Goal: Information Seeking & Learning: Compare options

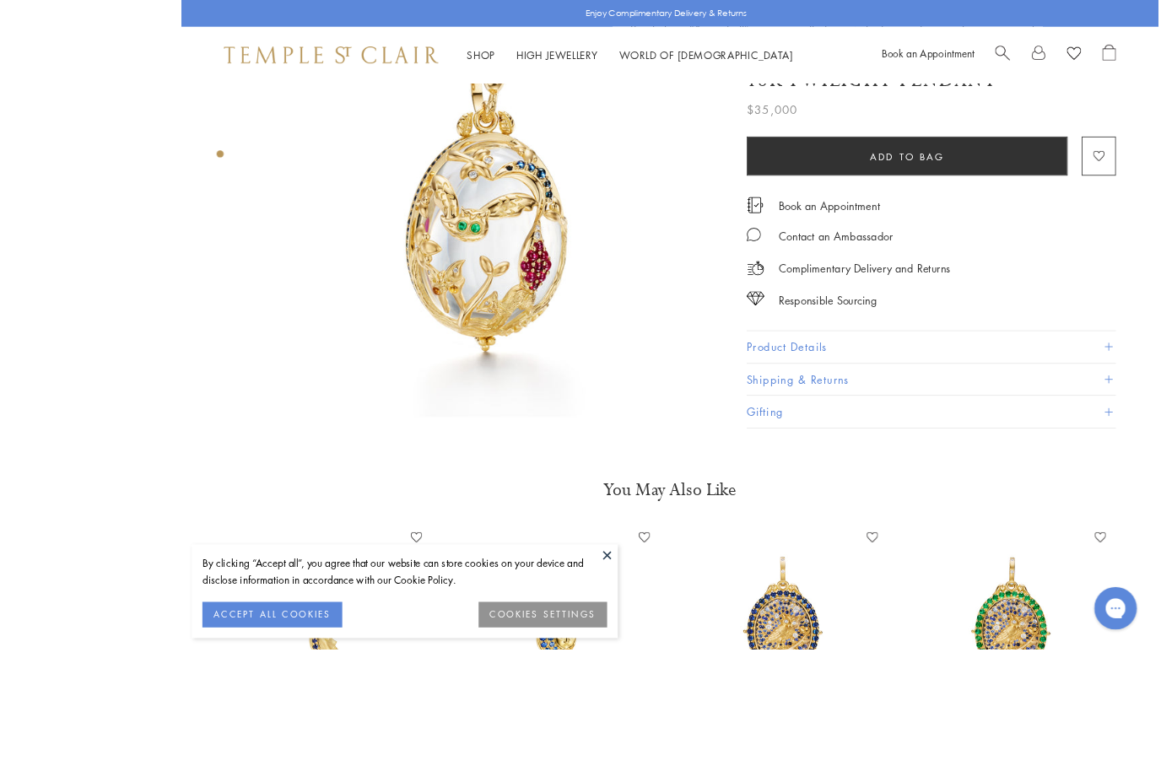
scroll to position [444, 3]
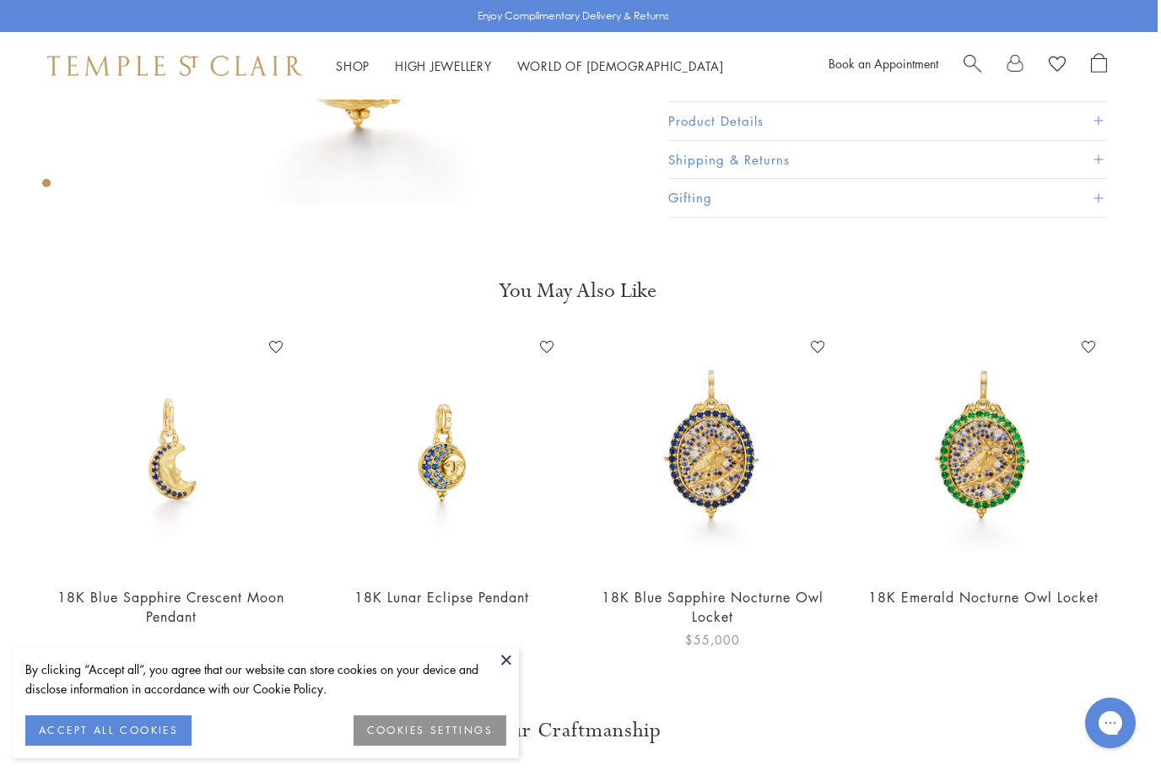
click at [726, 468] on img at bounding box center [712, 452] width 237 height 237
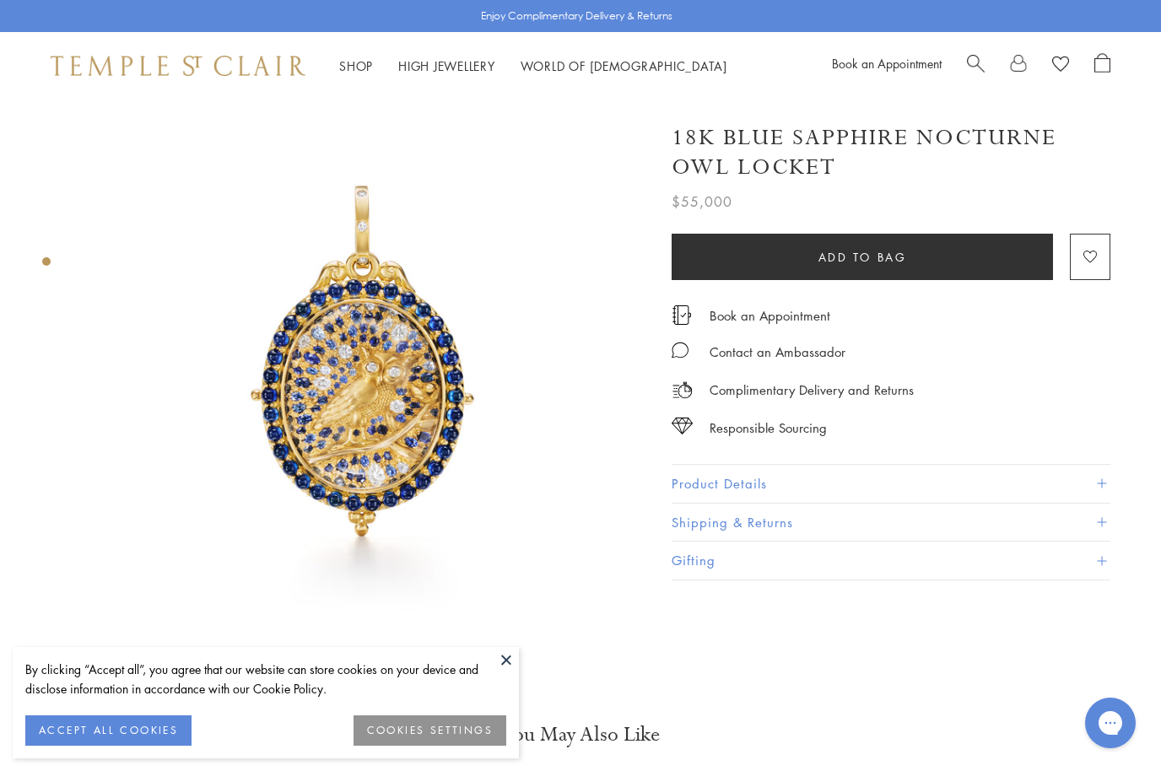
click at [505, 667] on button at bounding box center [506, 659] width 25 height 25
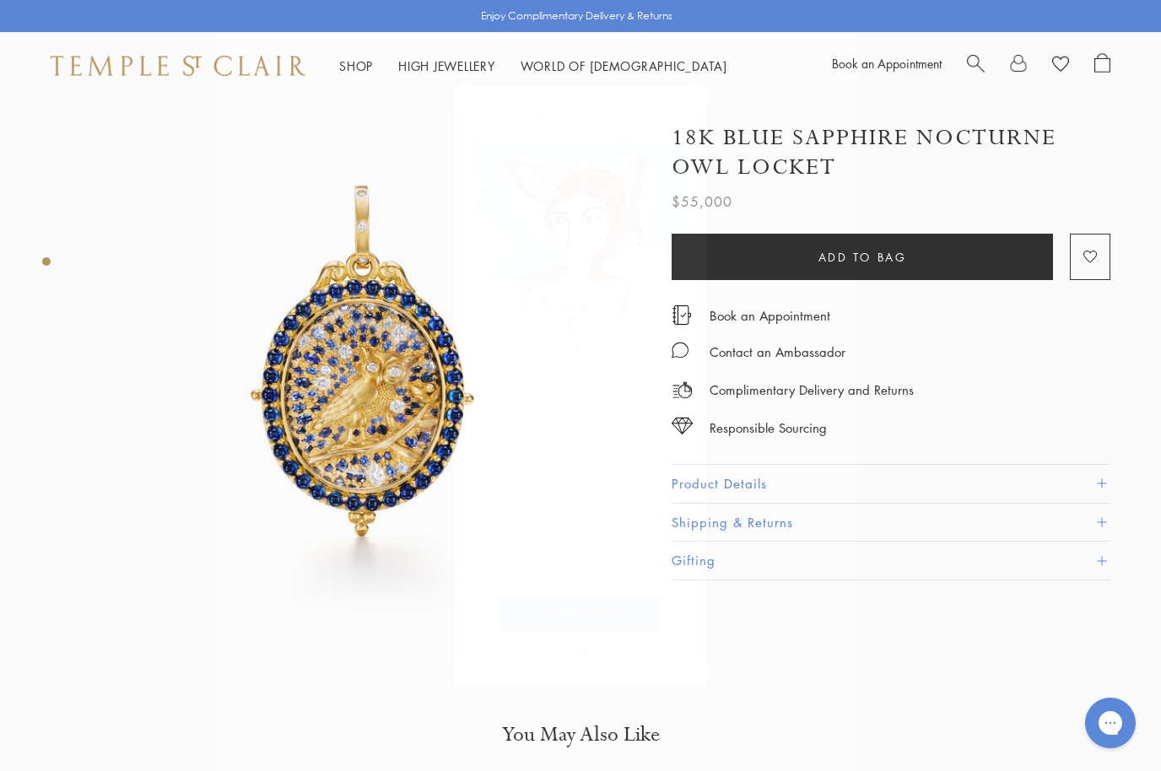
click at [705, 103] on button "Close dialog" at bounding box center [695, 112] width 21 height 21
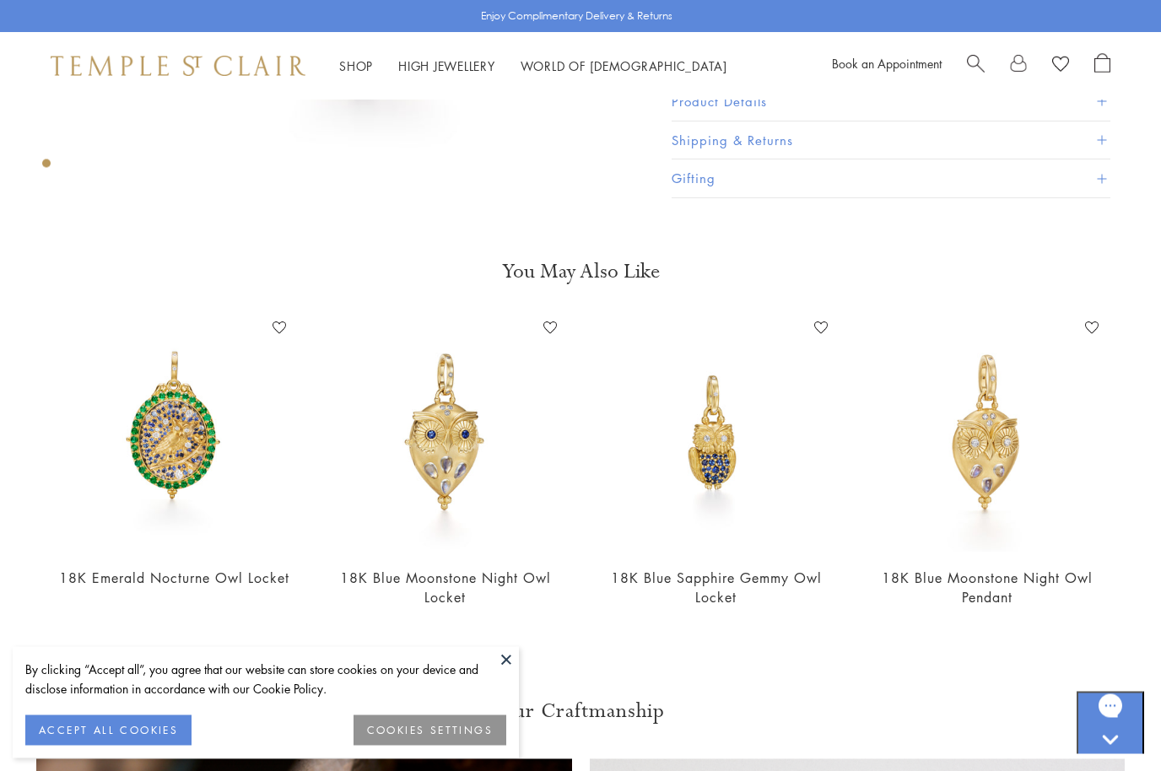
scroll to position [463, 0]
click at [455, 477] on img at bounding box center [445, 433] width 237 height 237
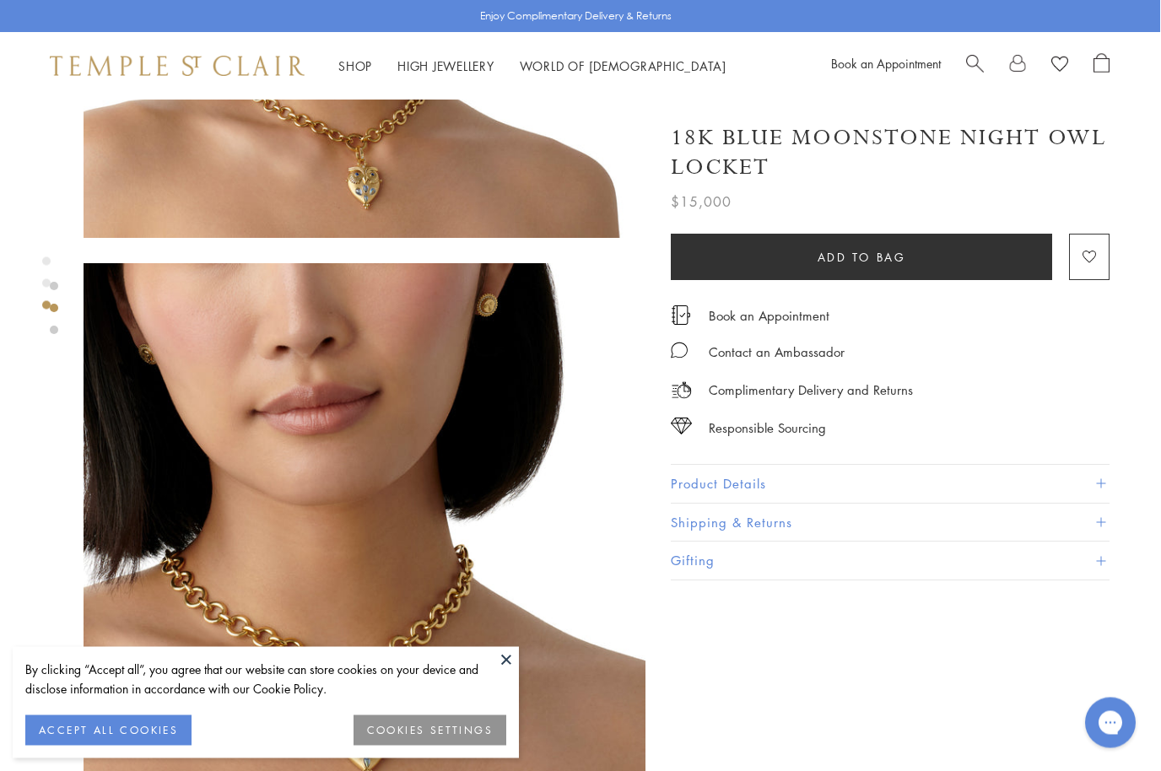
scroll to position [1011, 1]
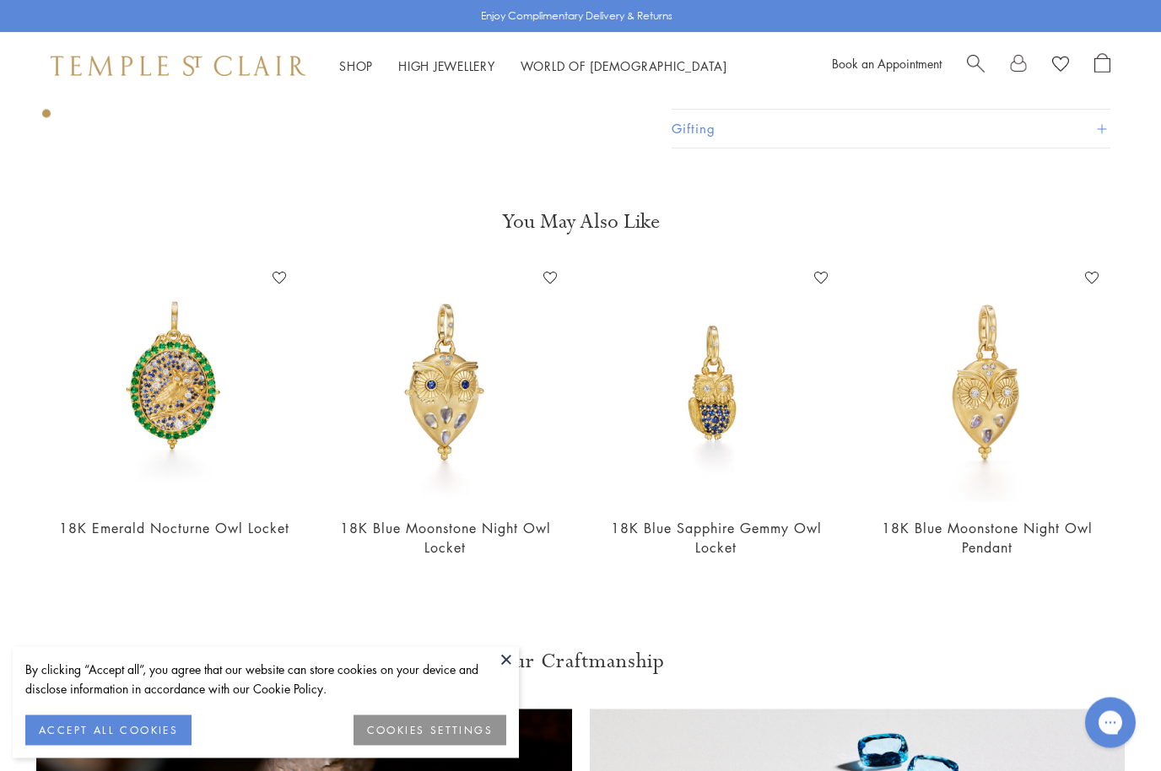
scroll to position [513, 0]
click at [186, 413] on img at bounding box center [174, 383] width 237 height 237
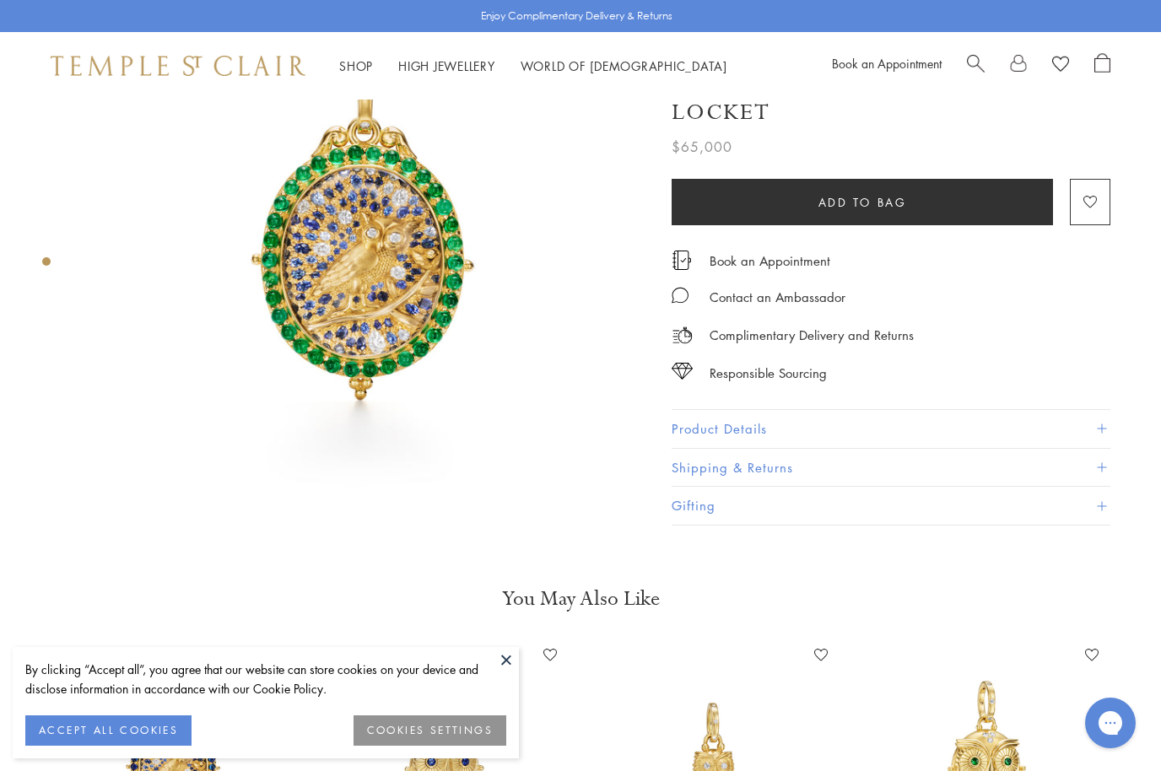
scroll to position [135, 0]
click at [1017, 754] on img at bounding box center [986, 761] width 237 height 237
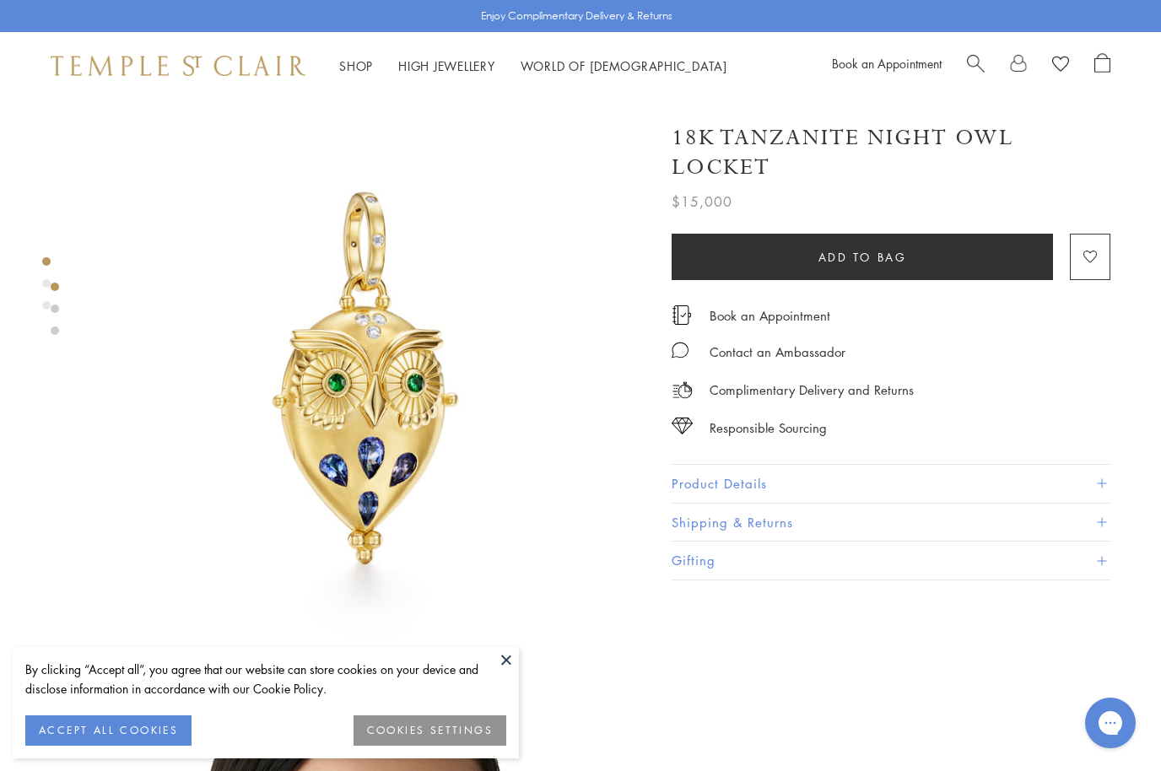
click at [1110, 478] on button "Product Details" at bounding box center [891, 484] width 439 height 38
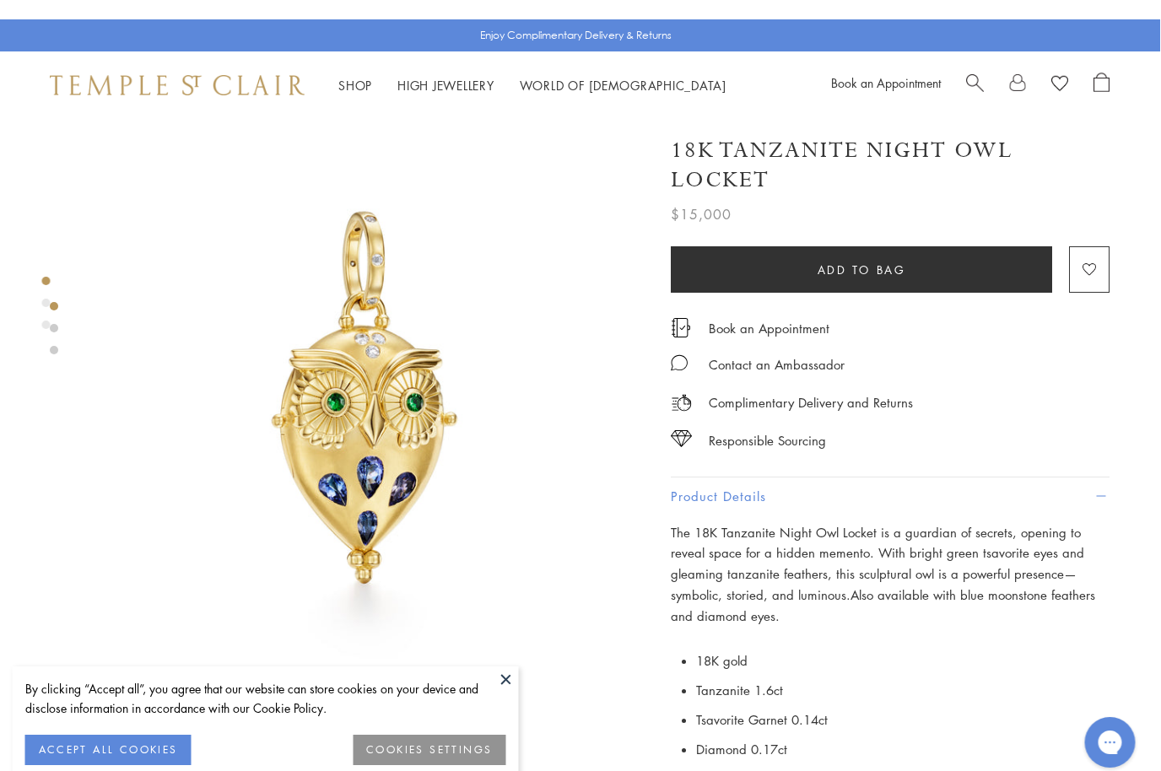
scroll to position [0, 1]
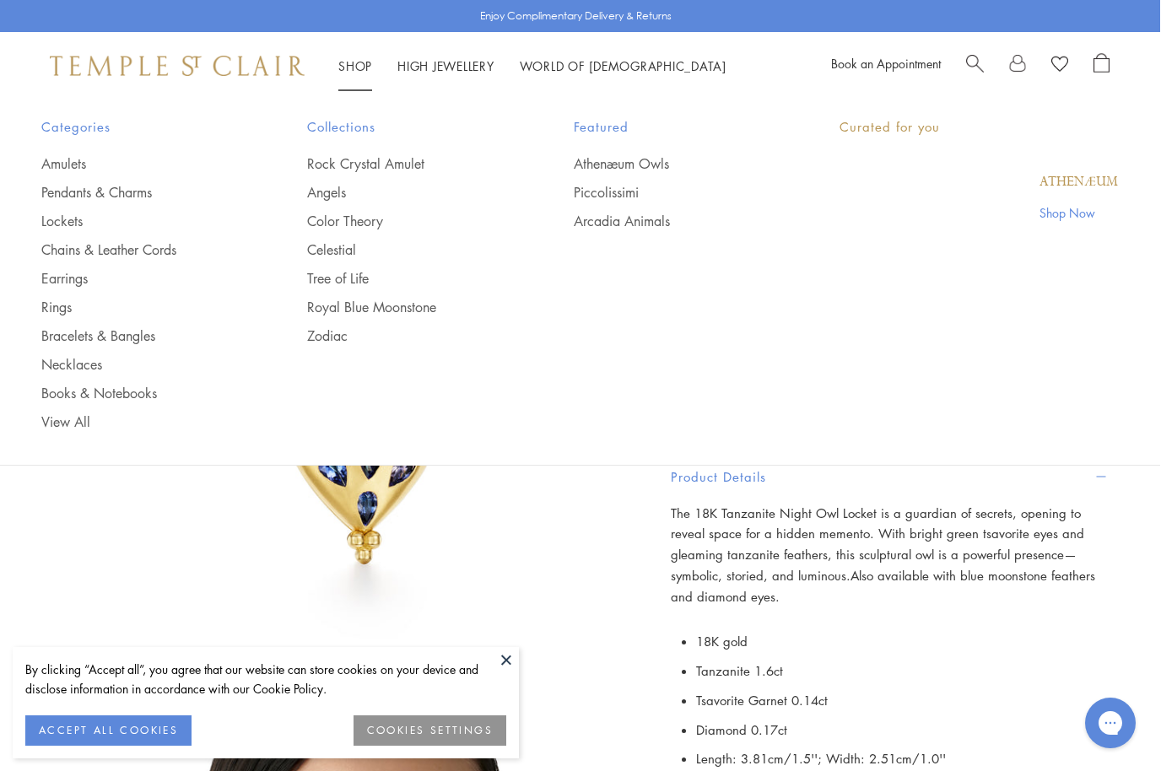
click at [357, 67] on link "Shop Shop" at bounding box center [355, 65] width 34 height 17
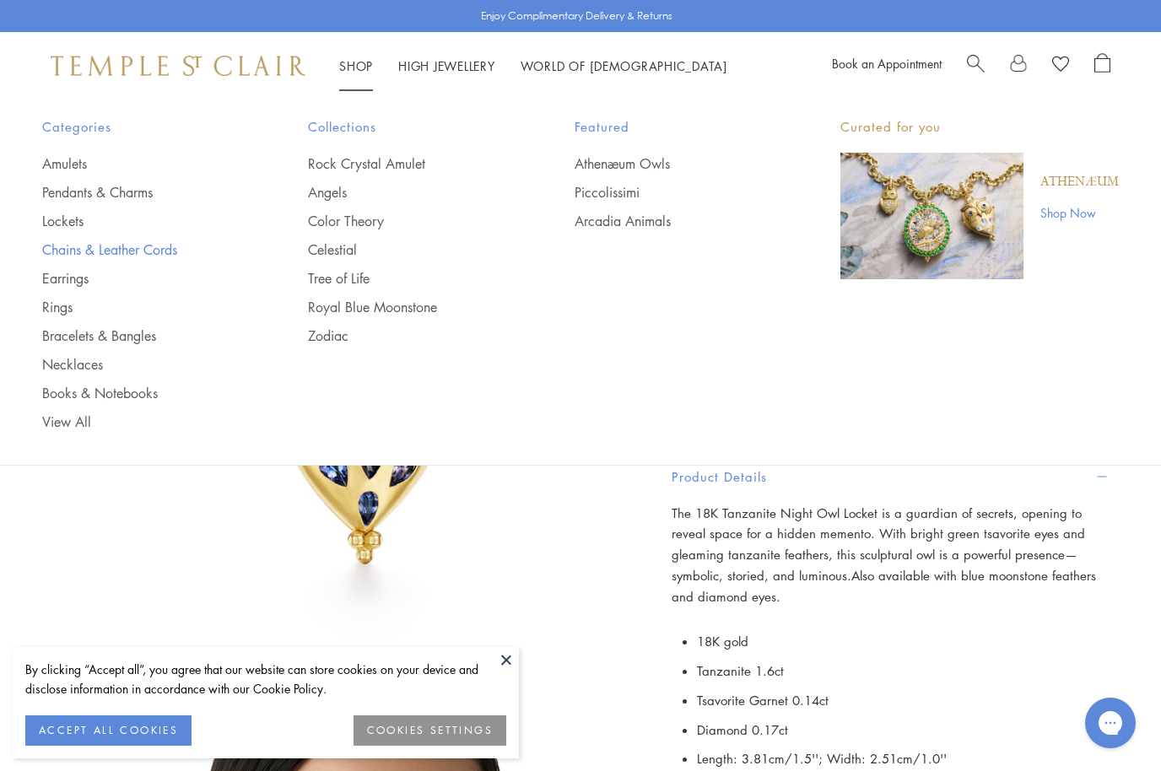
click at [181, 255] on link "Chains & Leather Cords" at bounding box center [141, 249] width 198 height 19
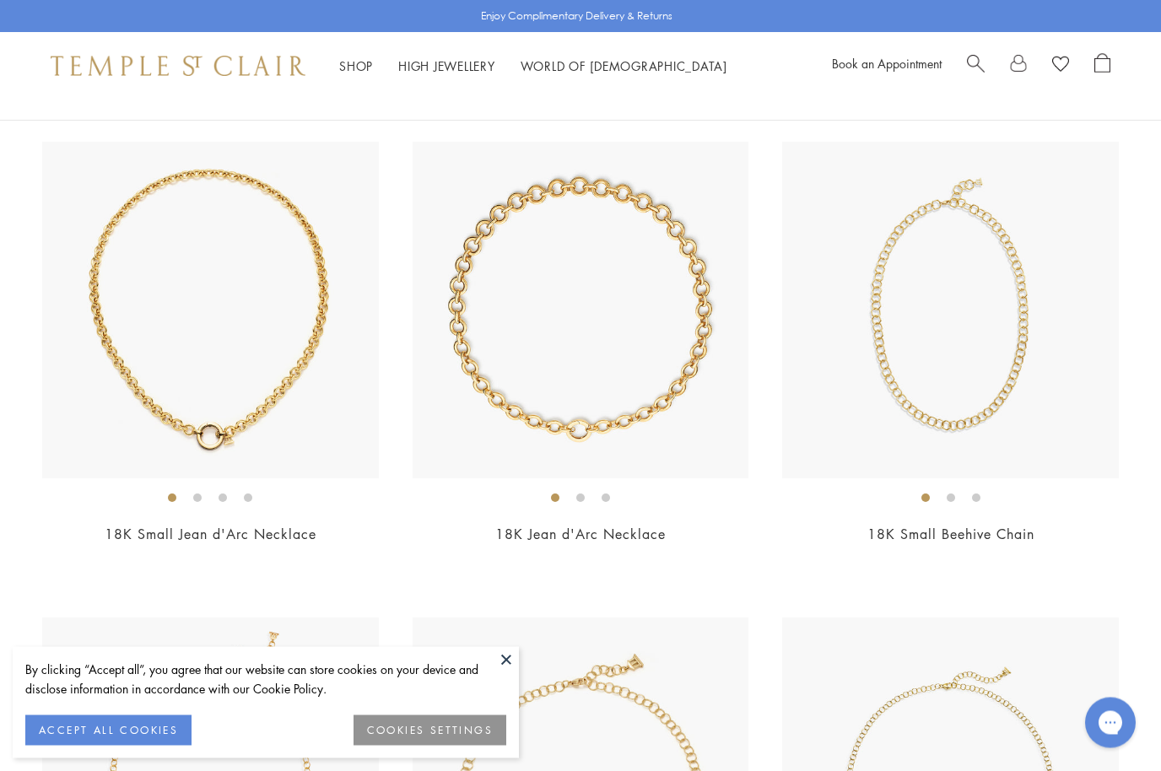
scroll to position [622, 0]
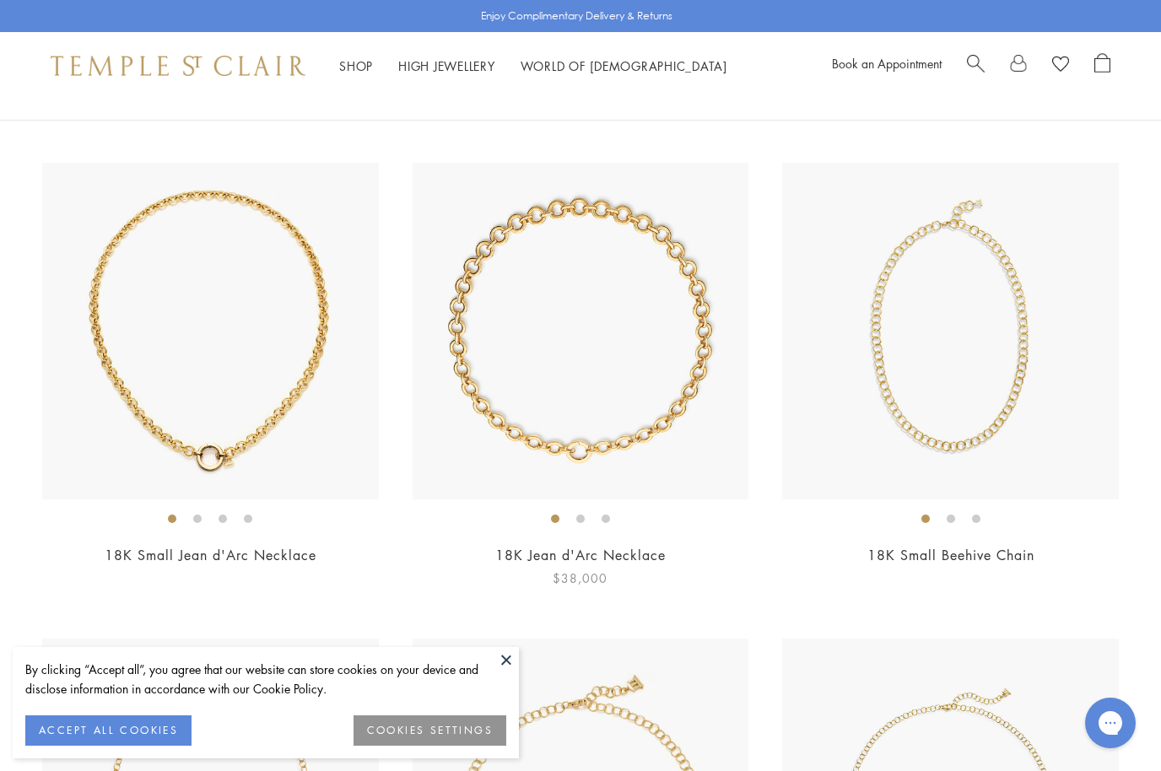
click at [699, 352] on img at bounding box center [581, 331] width 337 height 337
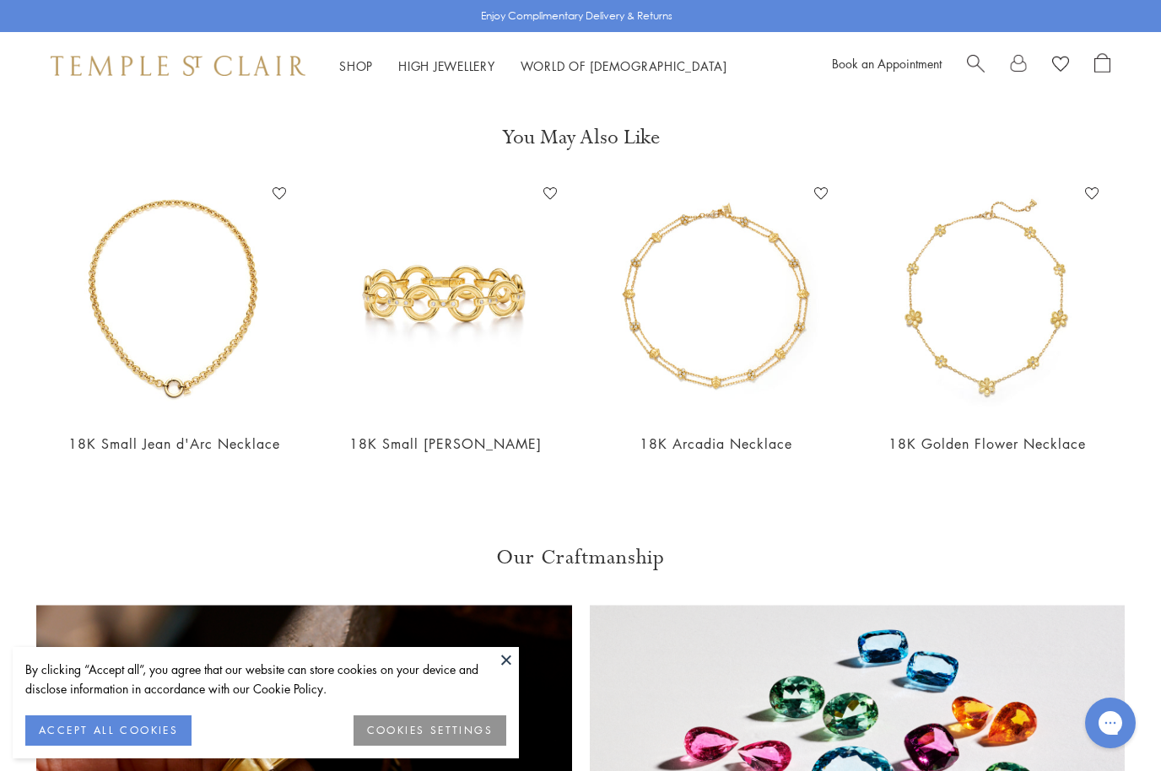
scroll to position [1189, 0]
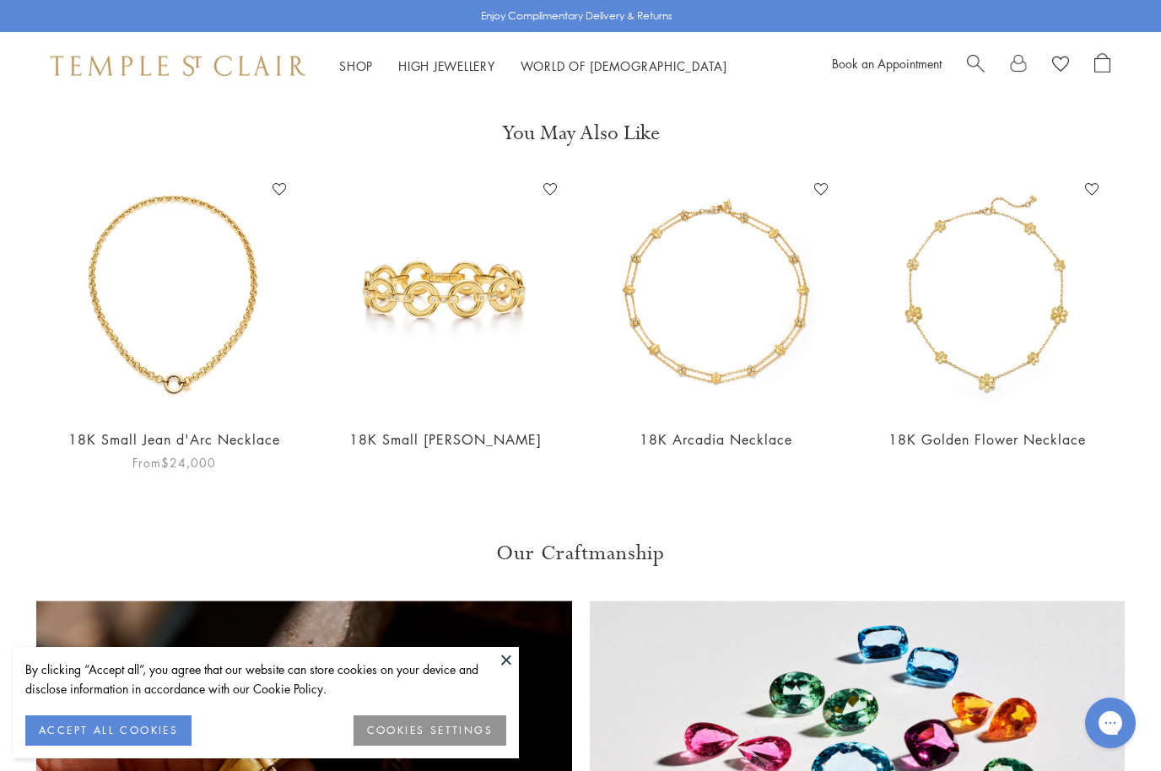
click at [213, 367] on img at bounding box center [174, 294] width 237 height 237
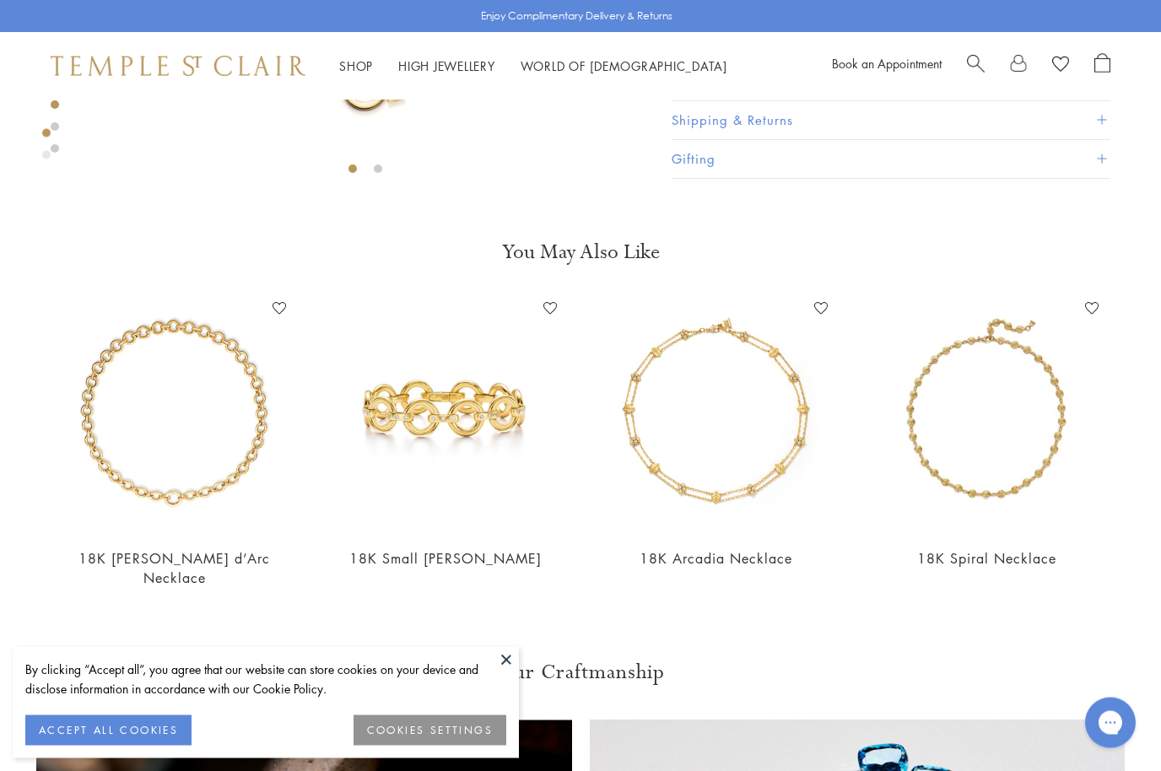
scroll to position [589, 0]
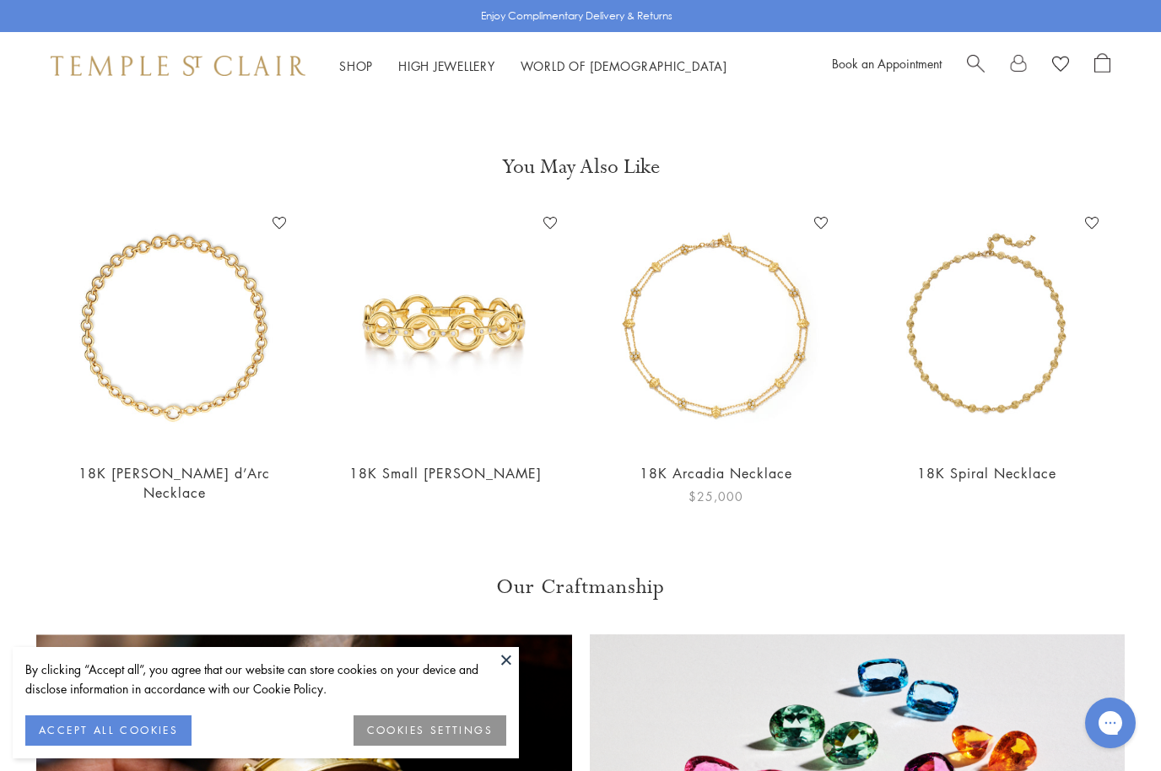
click at [749, 409] on img at bounding box center [715, 328] width 237 height 237
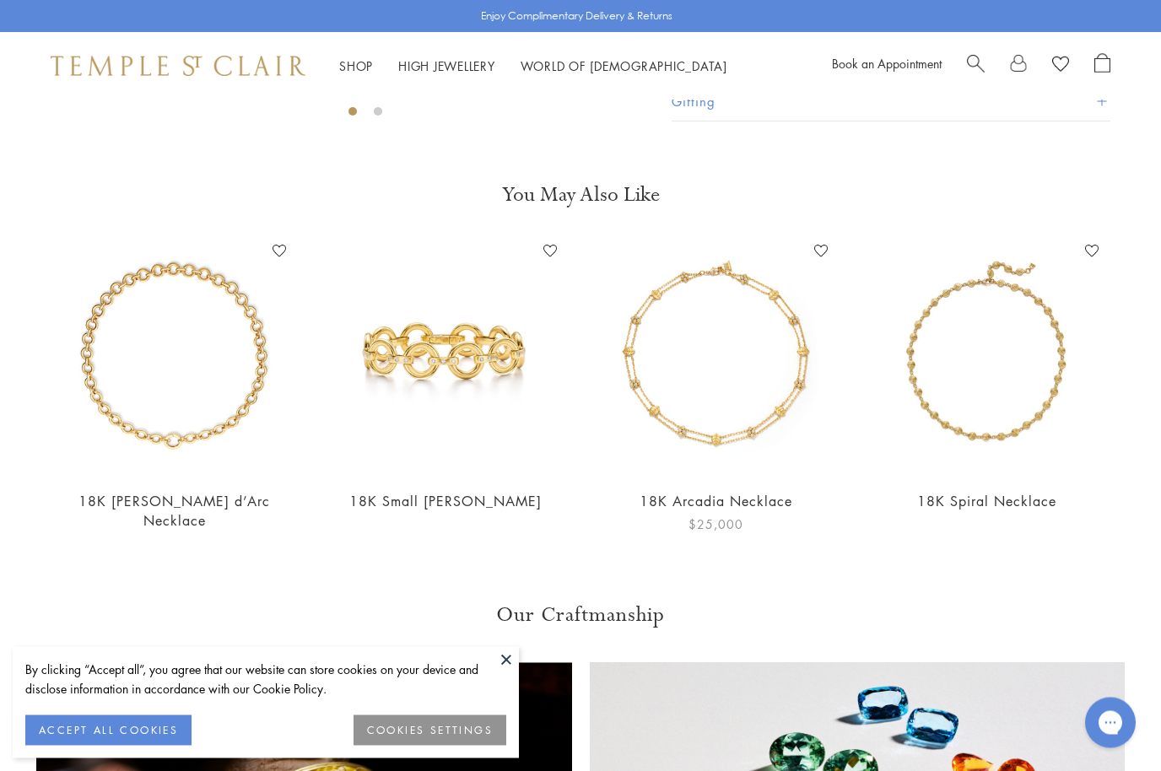
scroll to position [561, 0]
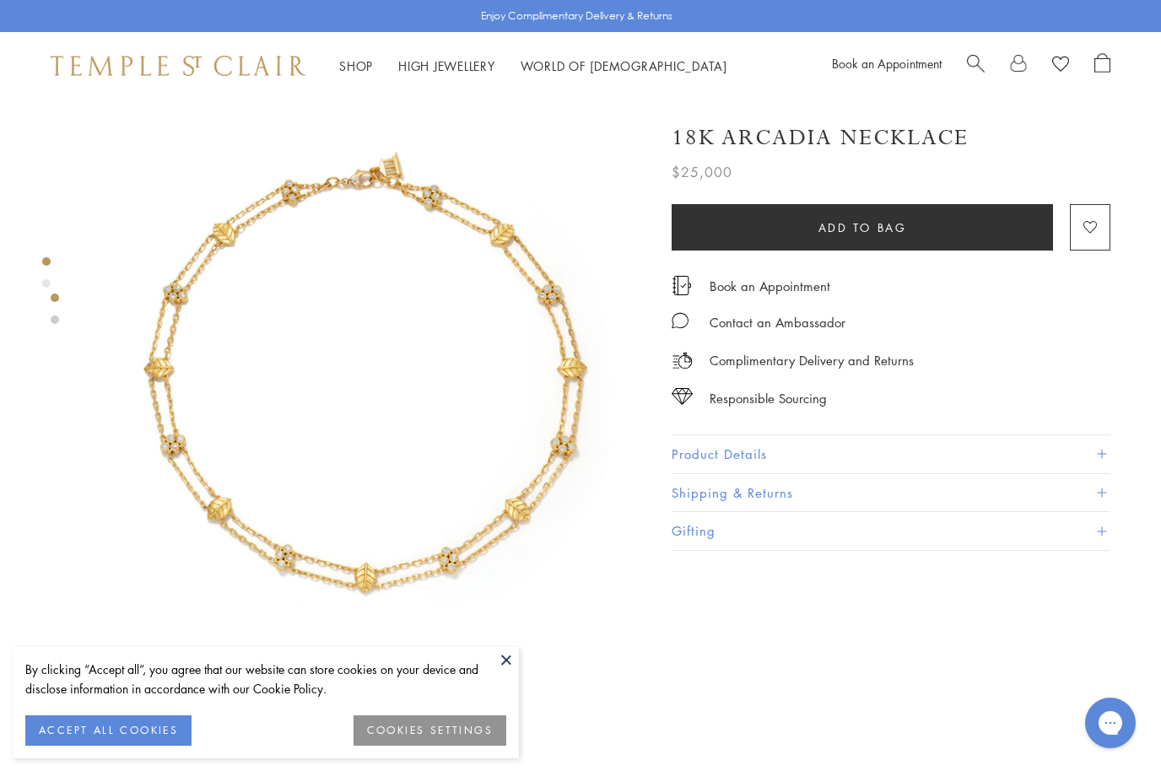
click at [511, 668] on button at bounding box center [506, 659] width 25 height 25
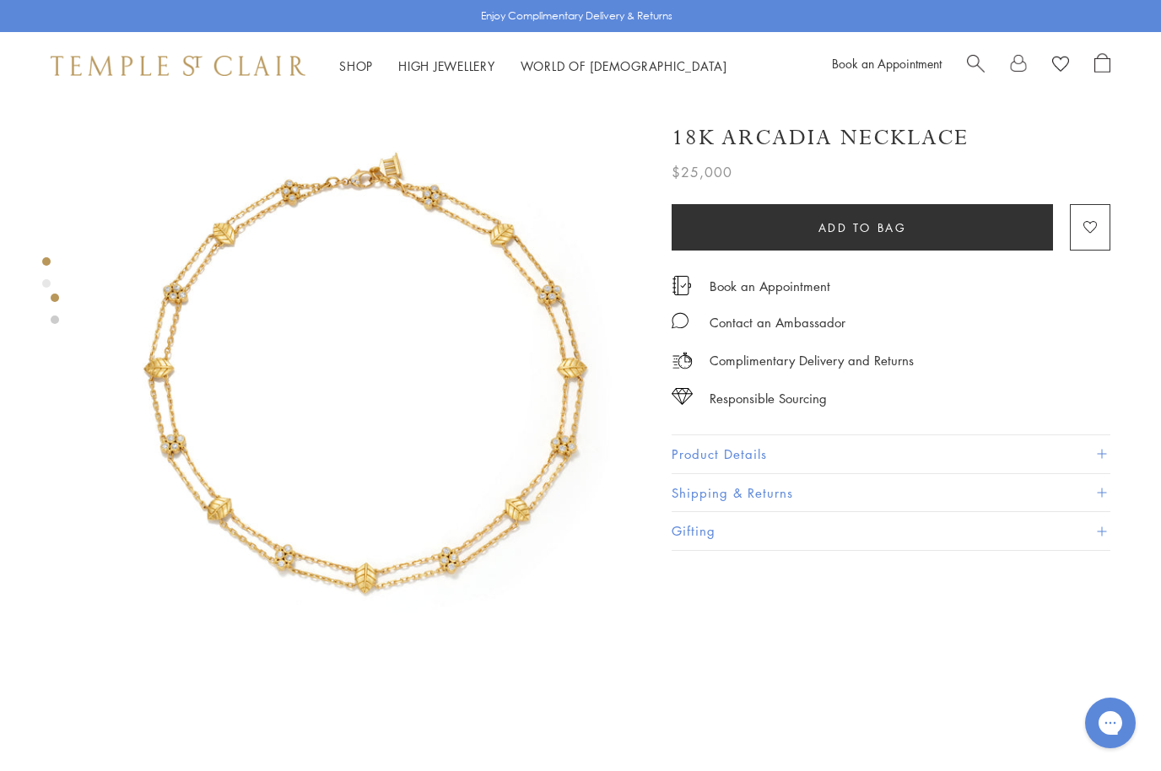
click at [67, 315] on div at bounding box center [348, 674] width 697 height 1149
click at [38, 331] on div at bounding box center [348, 674] width 697 height 1149
click at [68, 292] on div at bounding box center [348, 674] width 697 height 1149
click at [62, 336] on div at bounding box center [348, 674] width 697 height 1149
